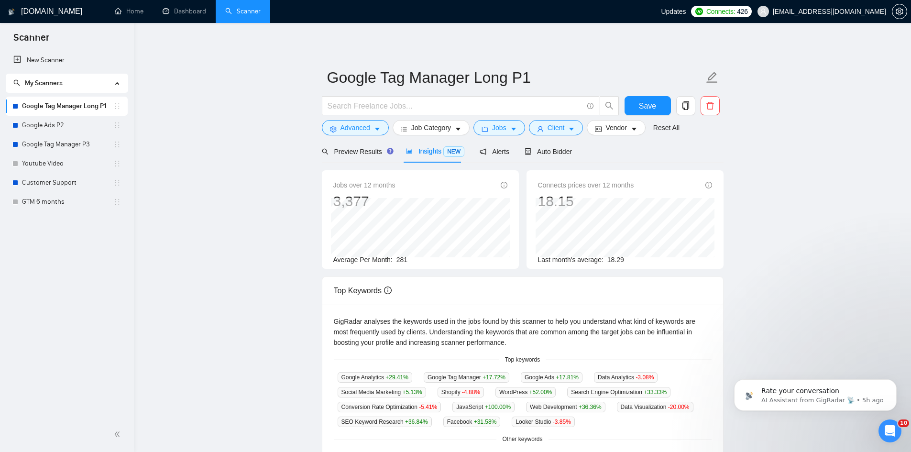
click at [818, 309] on main "Google Tag Manager Long P1 Save Advanced Job Category Jobs Client Vendor Reset …" at bounding box center [522, 366] width 746 height 656
click at [367, 141] on div "Preview Results" at bounding box center [356, 151] width 69 height 22
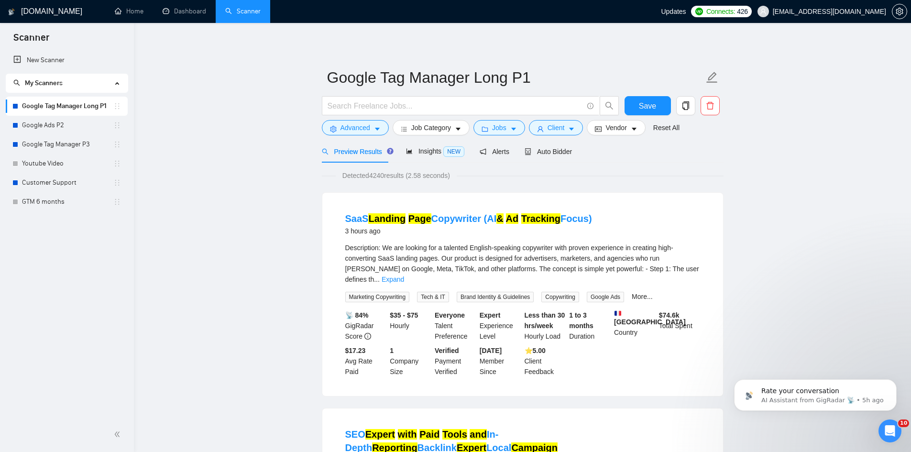
click at [364, 152] on span "Preview Results" at bounding box center [356, 152] width 69 height 8
click at [504, 155] on span "Alerts" at bounding box center [495, 152] width 30 height 8
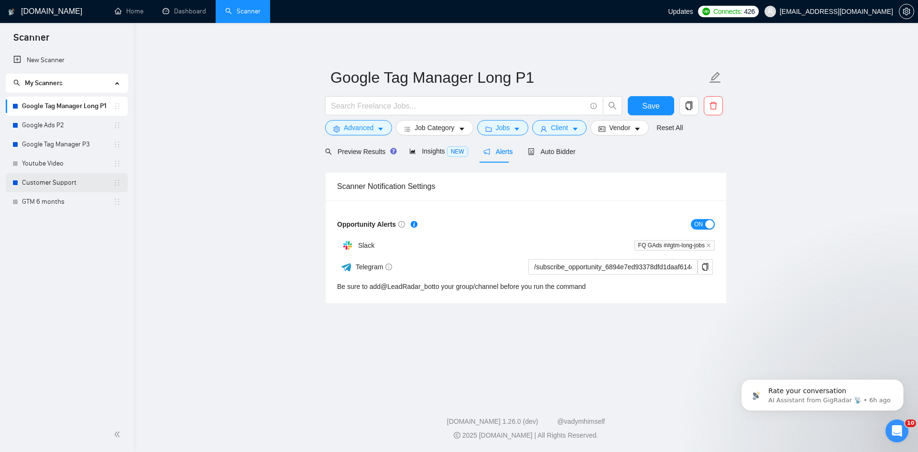
click at [58, 178] on link "Customer Support" at bounding box center [67, 182] width 91 height 19
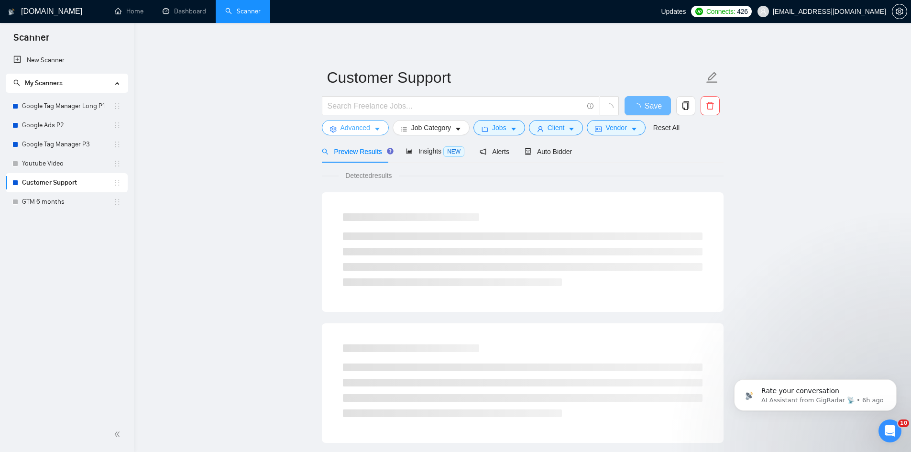
click at [340, 121] on button "Advanced" at bounding box center [355, 127] width 67 height 15
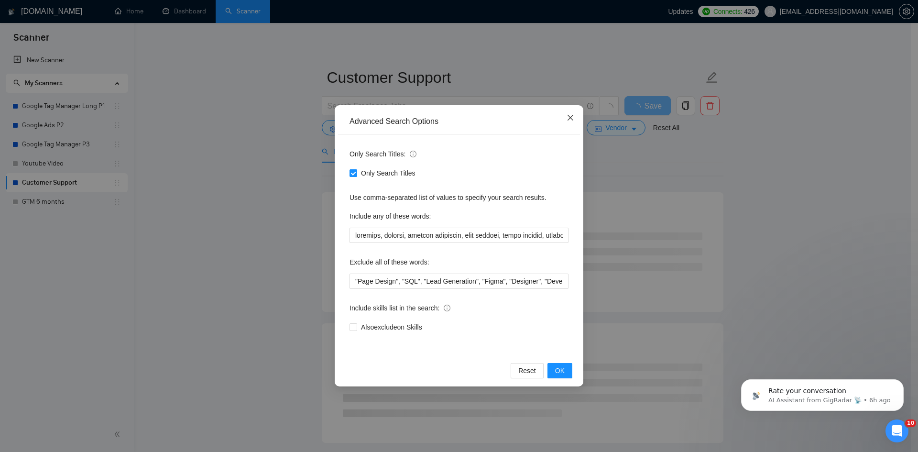
click at [564, 112] on span "Close" at bounding box center [570, 118] width 26 height 26
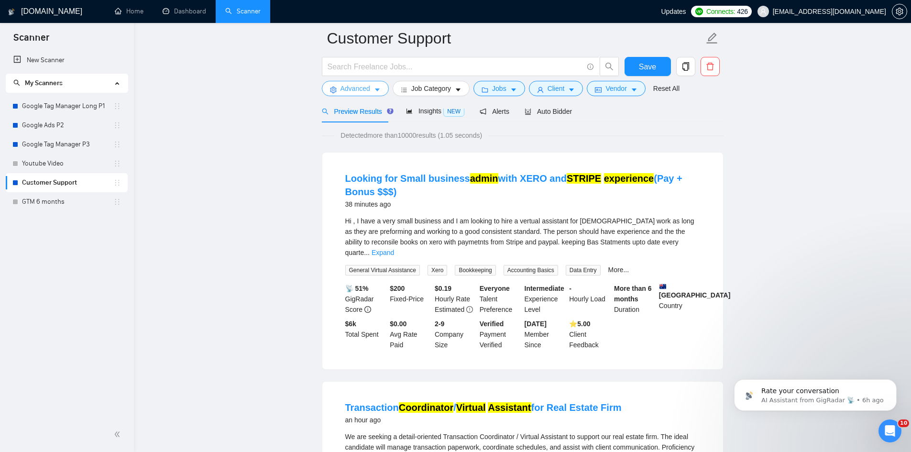
scroll to position [96, 0]
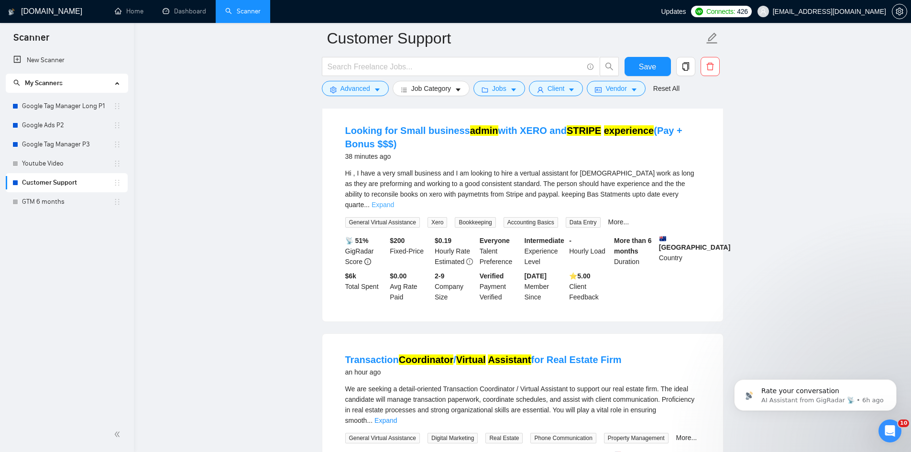
click at [394, 201] on link "Expand" at bounding box center [382, 205] width 22 height 8
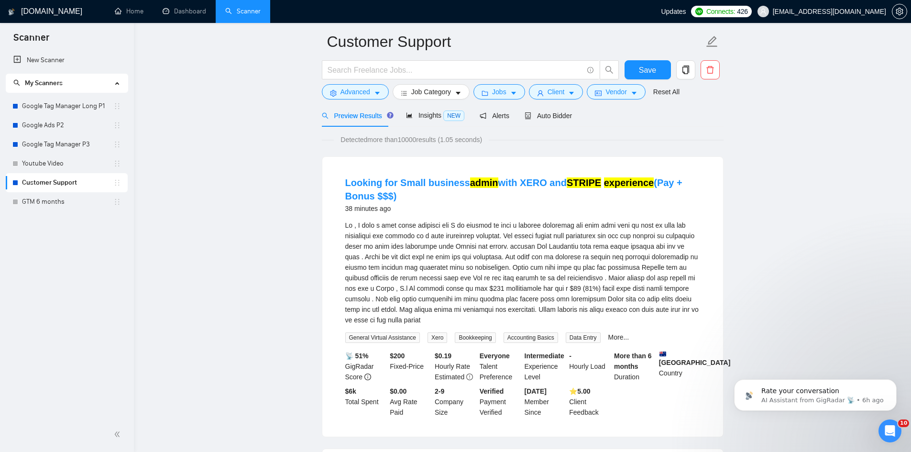
scroll to position [33, 0]
